Goal: Transaction & Acquisition: Purchase product/service

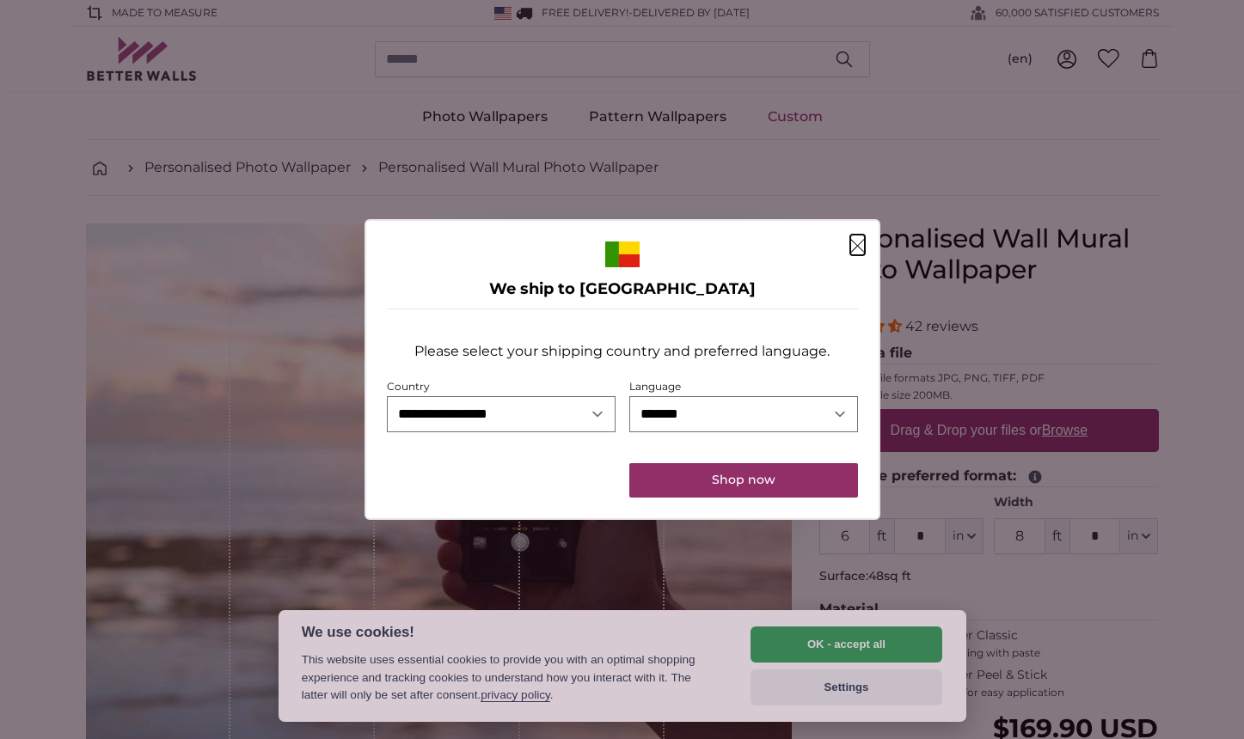
select select "**"
click option "**********" at bounding box center [0, 0] width 0 height 0
click at [745, 482] on button "Shop now" at bounding box center [743, 480] width 228 height 34
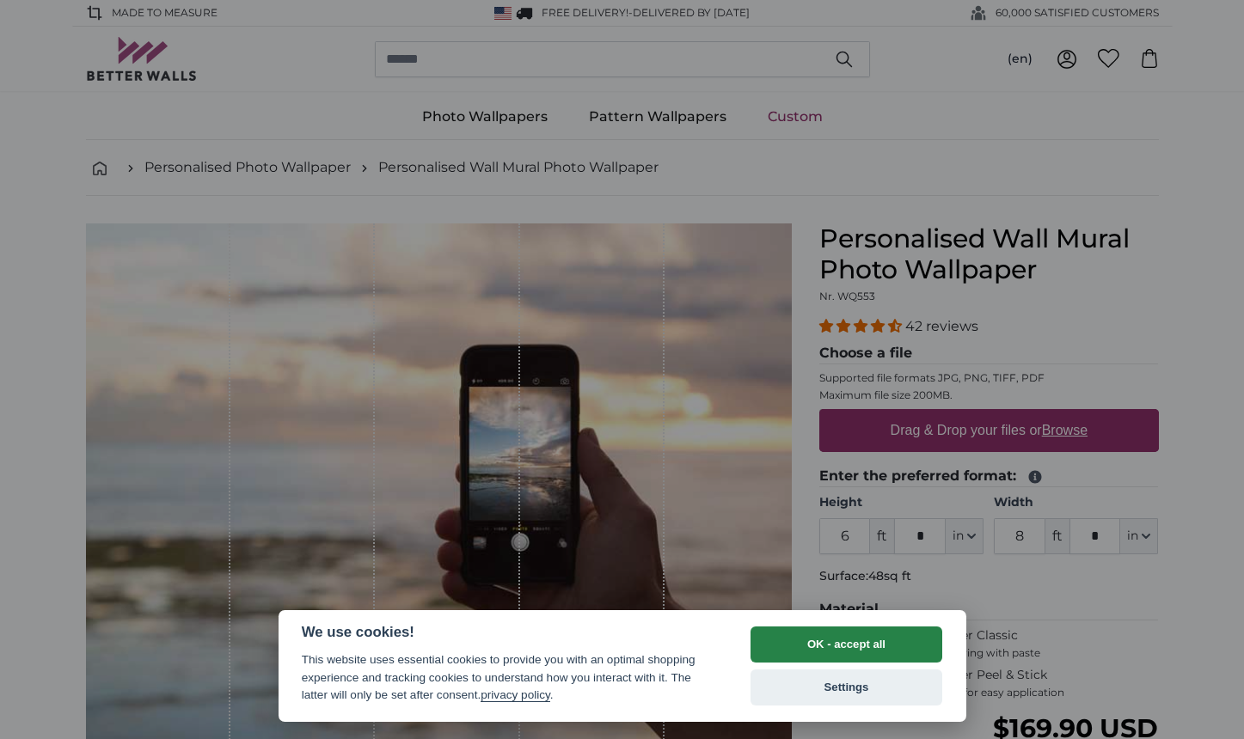
click at [812, 639] on button "OK - accept all" at bounding box center [846, 645] width 193 height 36
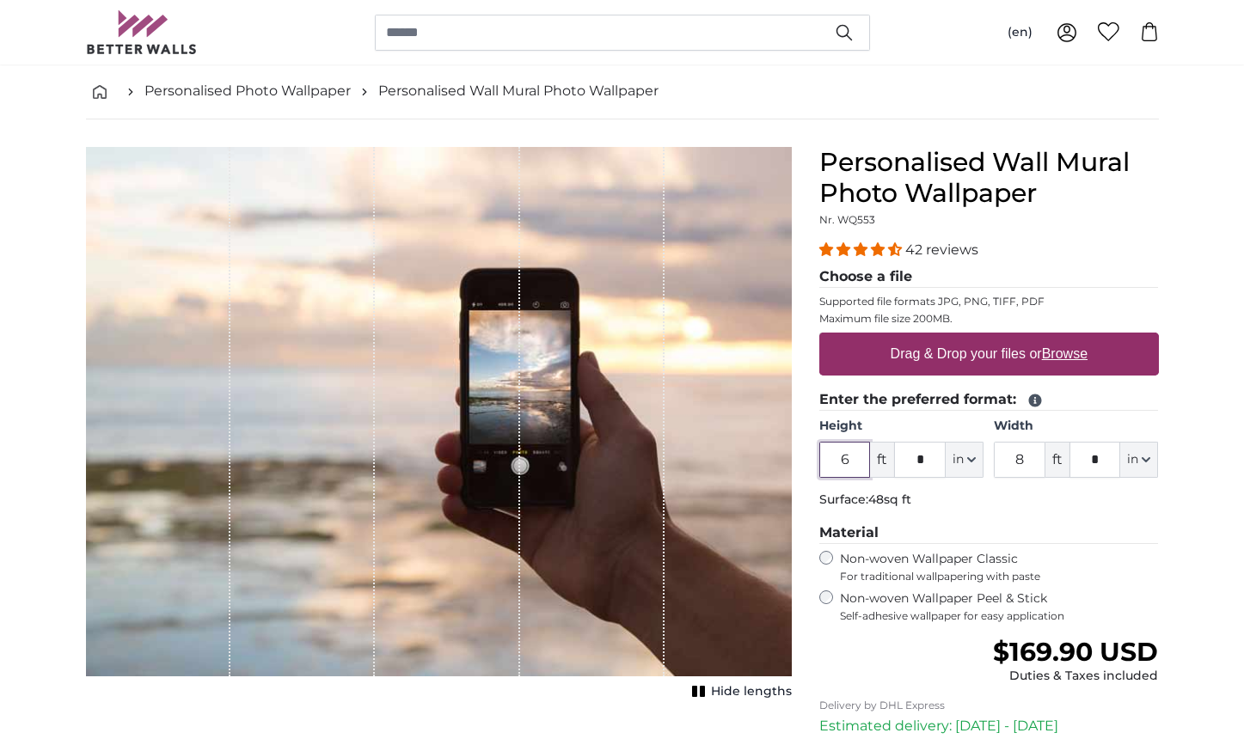
scroll to position [89, 0]
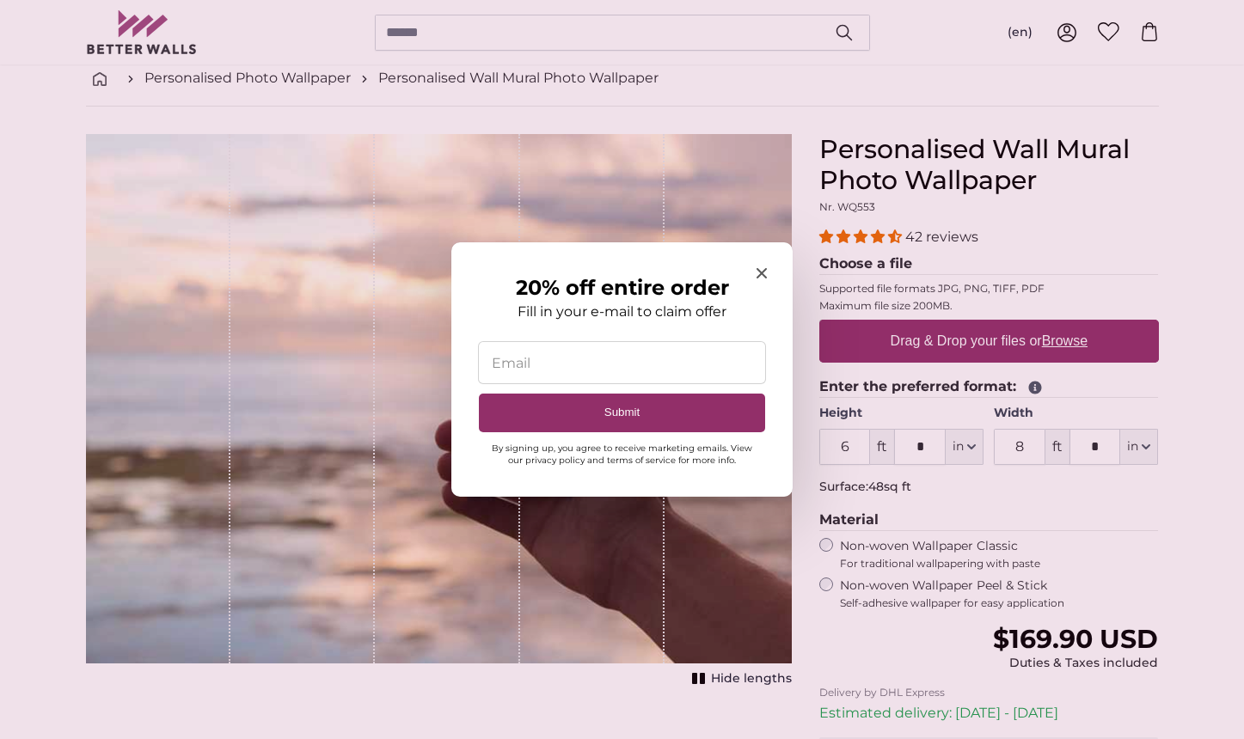
click at [762, 273] on icon "Close modal" at bounding box center [761, 273] width 10 height 10
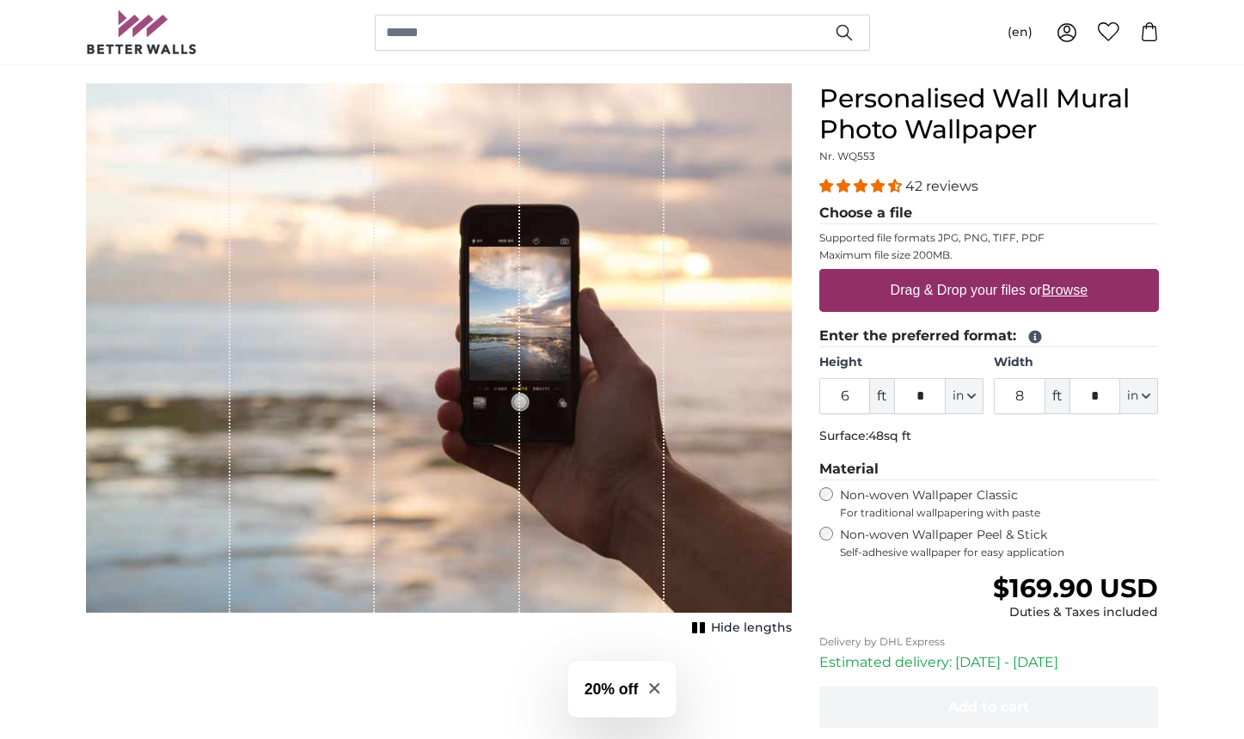
scroll to position [157, 0]
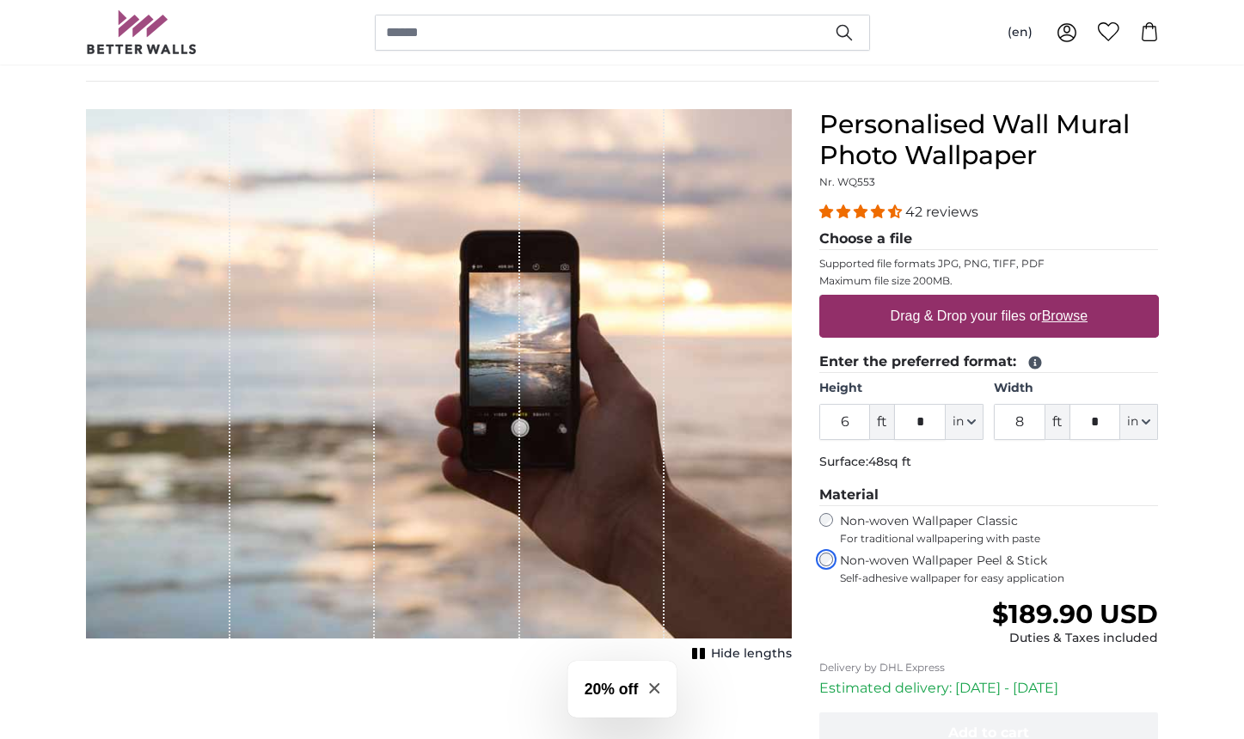
scroll to position [111, 0]
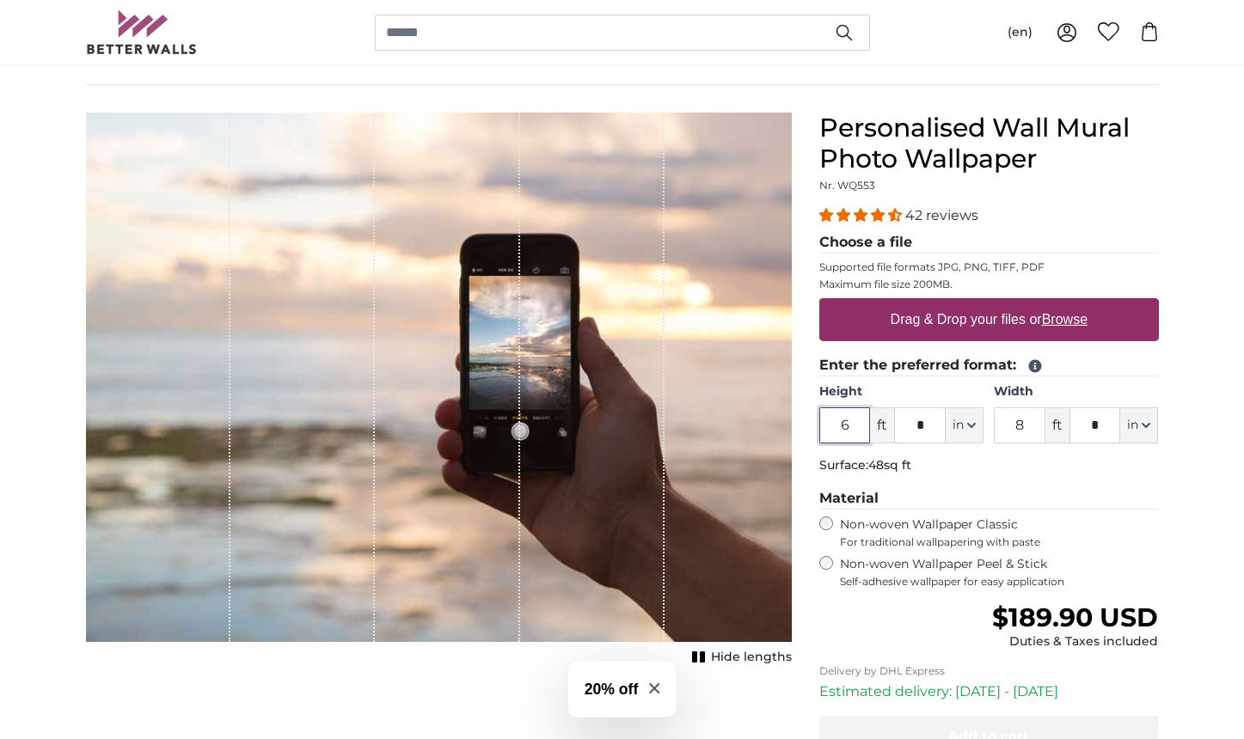
click at [856, 430] on input "6" at bounding box center [845, 425] width 52 height 36
type input "8"
click at [1029, 429] on input "8" at bounding box center [1020, 425] width 52 height 36
type input "12"
click at [1126, 506] on legend "Material" at bounding box center [988, 498] width 339 height 21
